Goal: Information Seeking & Learning: Learn about a topic

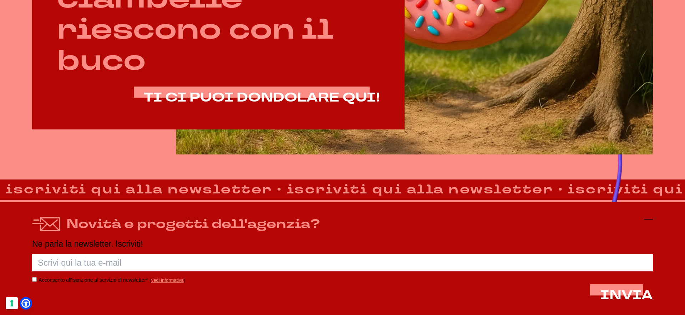
click at [650, 221] on icon at bounding box center [649, 219] width 9 height 9
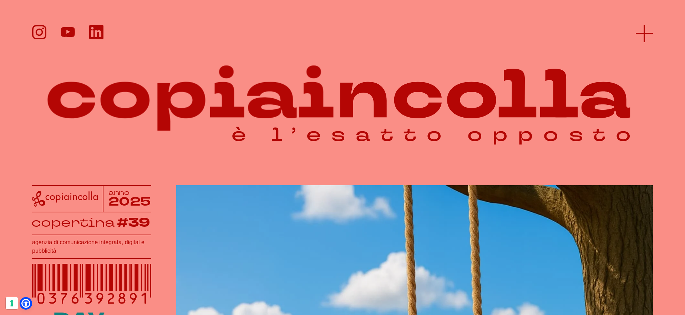
click at [639, 28] on icon at bounding box center [644, 33] width 17 height 17
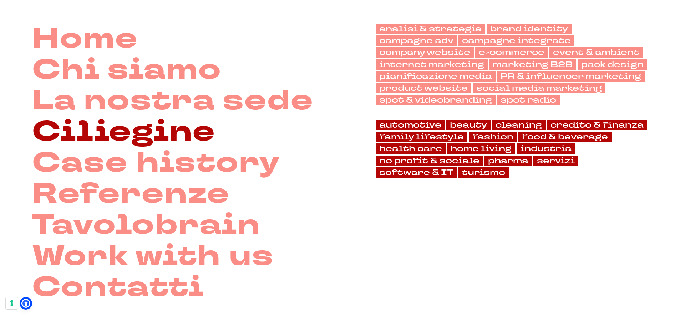
scroll to position [59, 0]
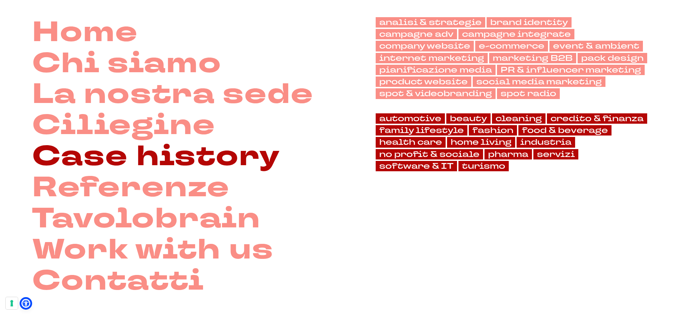
click at [125, 161] on link "Case history" at bounding box center [156, 156] width 248 height 31
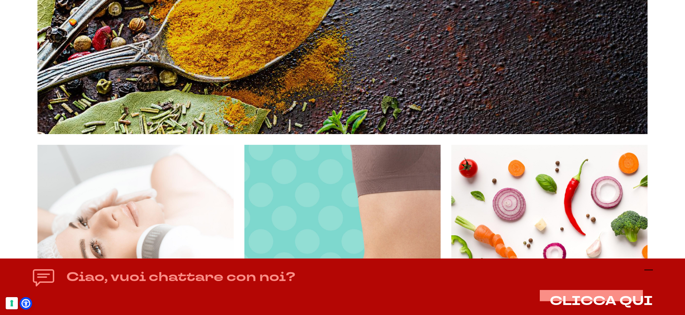
scroll to position [2123, 0]
click at [650, 270] on icon at bounding box center [649, 269] width 9 height 9
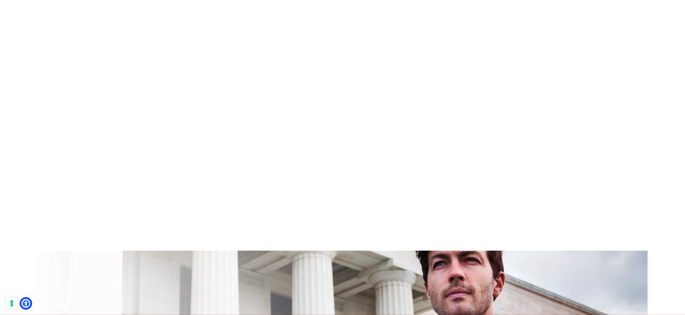
scroll to position [9024, 0]
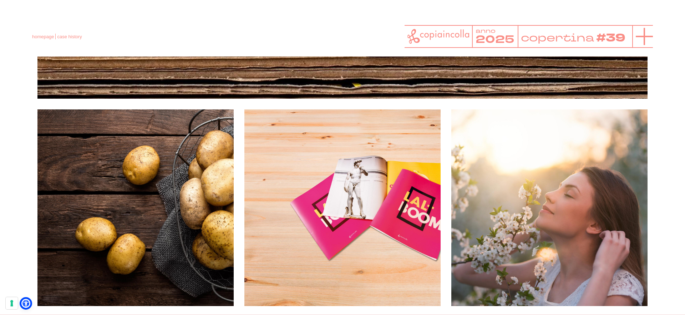
click at [643, 34] on icon at bounding box center [644, 36] width 17 height 17
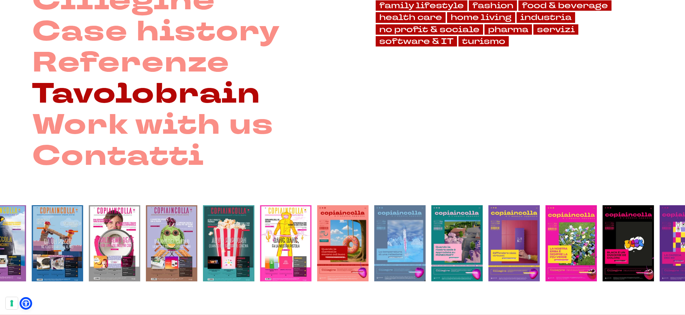
scroll to position [190, 0]
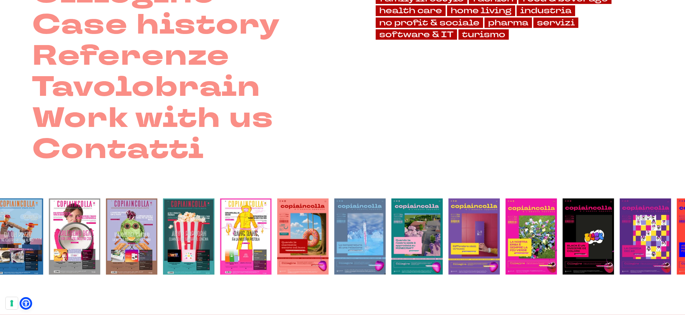
click at [205, 223] on img at bounding box center [188, 236] width 51 height 76
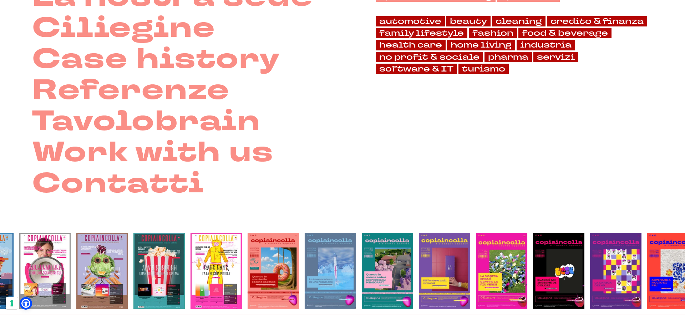
scroll to position [155, 0]
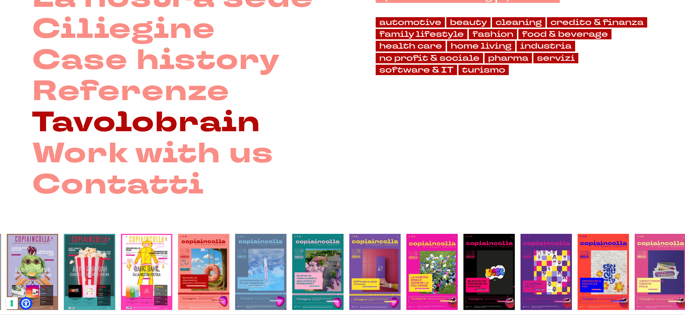
click at [181, 126] on link "Tavolobrain" at bounding box center [146, 122] width 228 height 31
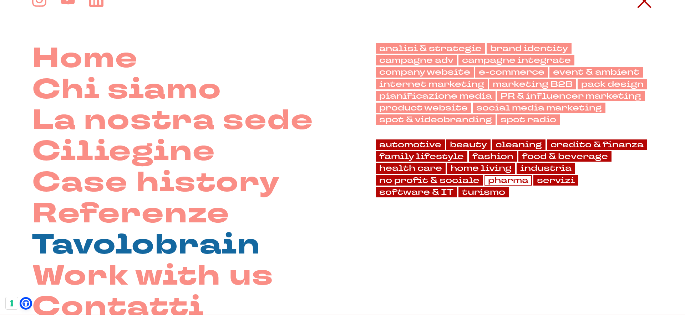
scroll to position [32, 0]
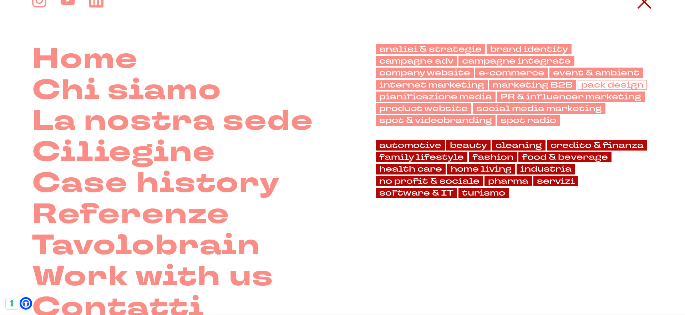
click at [602, 86] on link "pack design" at bounding box center [613, 85] width 70 height 10
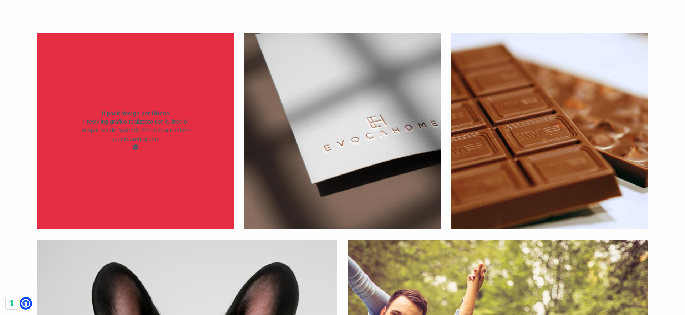
click at [166, 142] on p "Il restyling grafico realizzato per la linea di insaporitori dell'azienda che p…" at bounding box center [136, 130] width 118 height 26
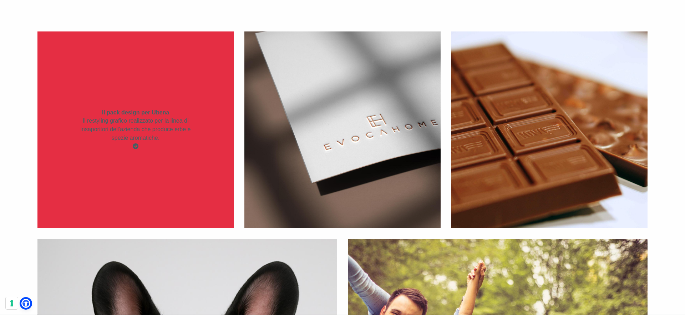
scroll to position [158, 0]
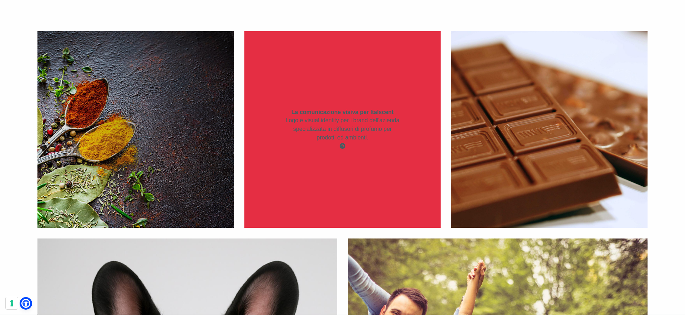
click at [361, 158] on div "La comunicazione visiva per Italscent Logo e visual identity per i brand dell'a…" at bounding box center [343, 129] width 196 height 196
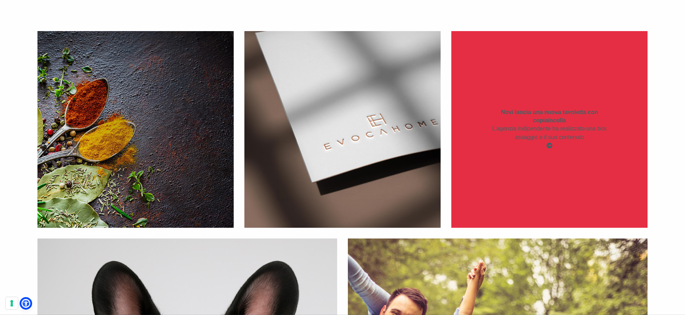
click at [523, 148] on div "L'agenzia indipendente ha realizzato una box assaggio e il suo contenuto" at bounding box center [550, 137] width 118 height 26
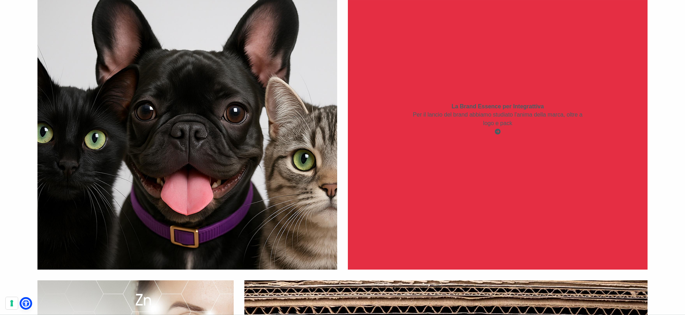
scroll to position [427, 0]
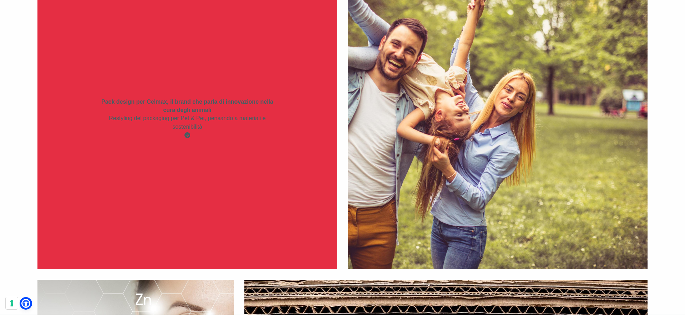
click at [242, 164] on div "Pack design per Celmax, il brand che parla di innovazione nella cura degli anim…" at bounding box center [187, 119] width 300 height 300
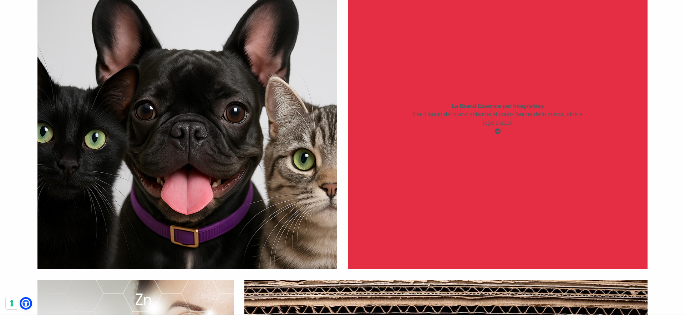
click at [463, 185] on div "La Brand Essence per Integrattiva Per il lancio del brand abbiamo studiato l'an…" at bounding box center [498, 119] width 300 height 300
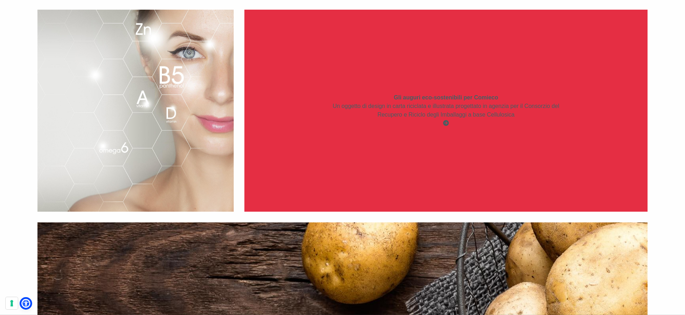
click at [392, 161] on div "Gli auguri eco-sostenibili per Comieco Un oggetto di design in carta riciclata …" at bounding box center [446, 111] width 403 height 202
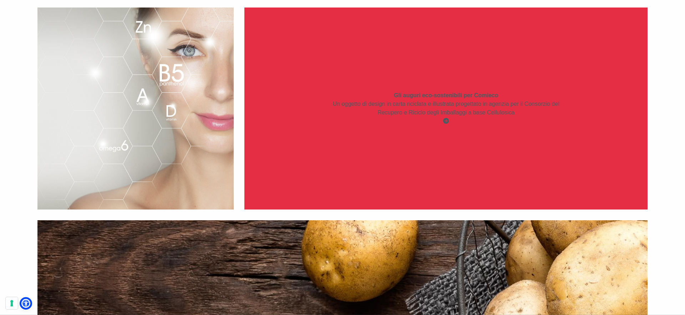
scroll to position [700, 0]
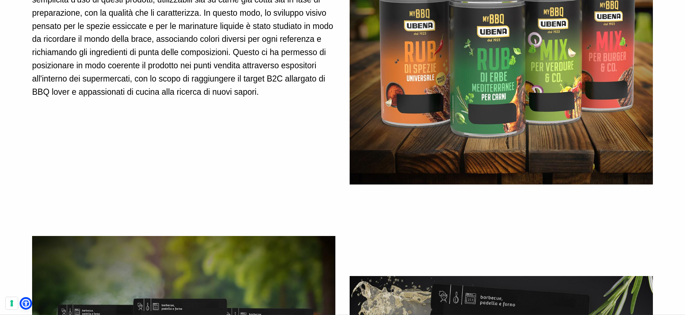
scroll to position [1258, 0]
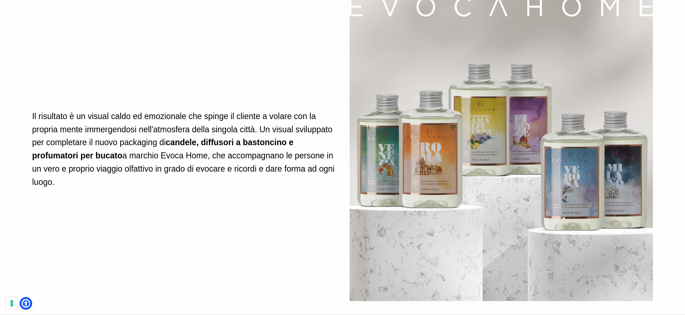
scroll to position [1287, 0]
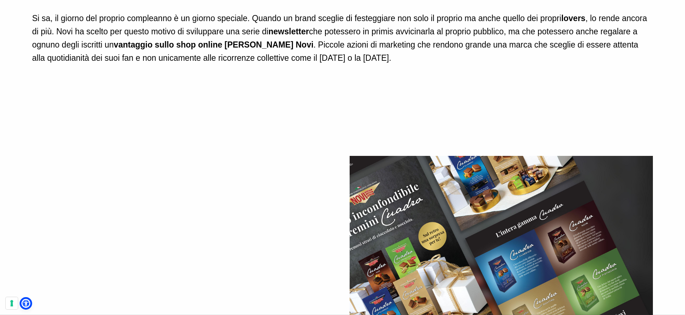
scroll to position [1231, 0]
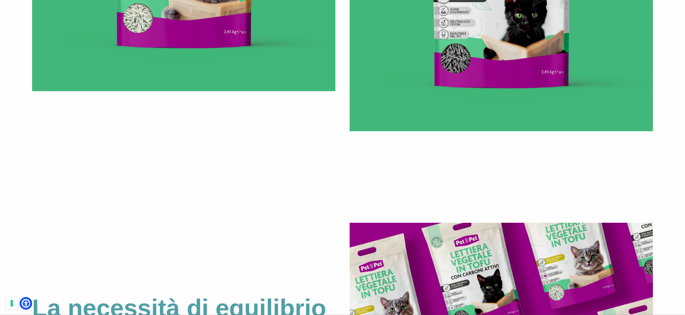
scroll to position [857, 0]
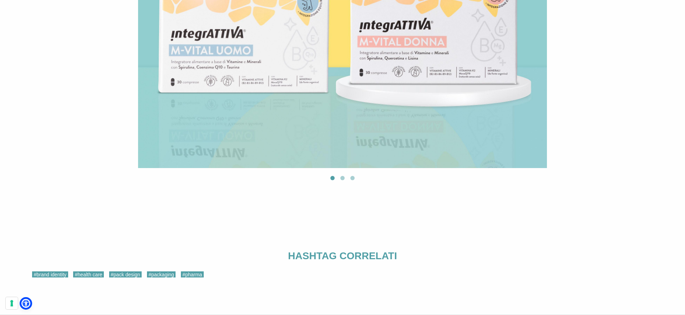
scroll to position [2253, 0]
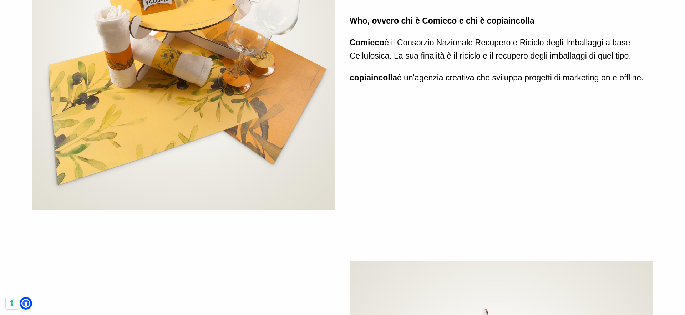
scroll to position [1686, 0]
